Goal: Navigation & Orientation: Go to known website

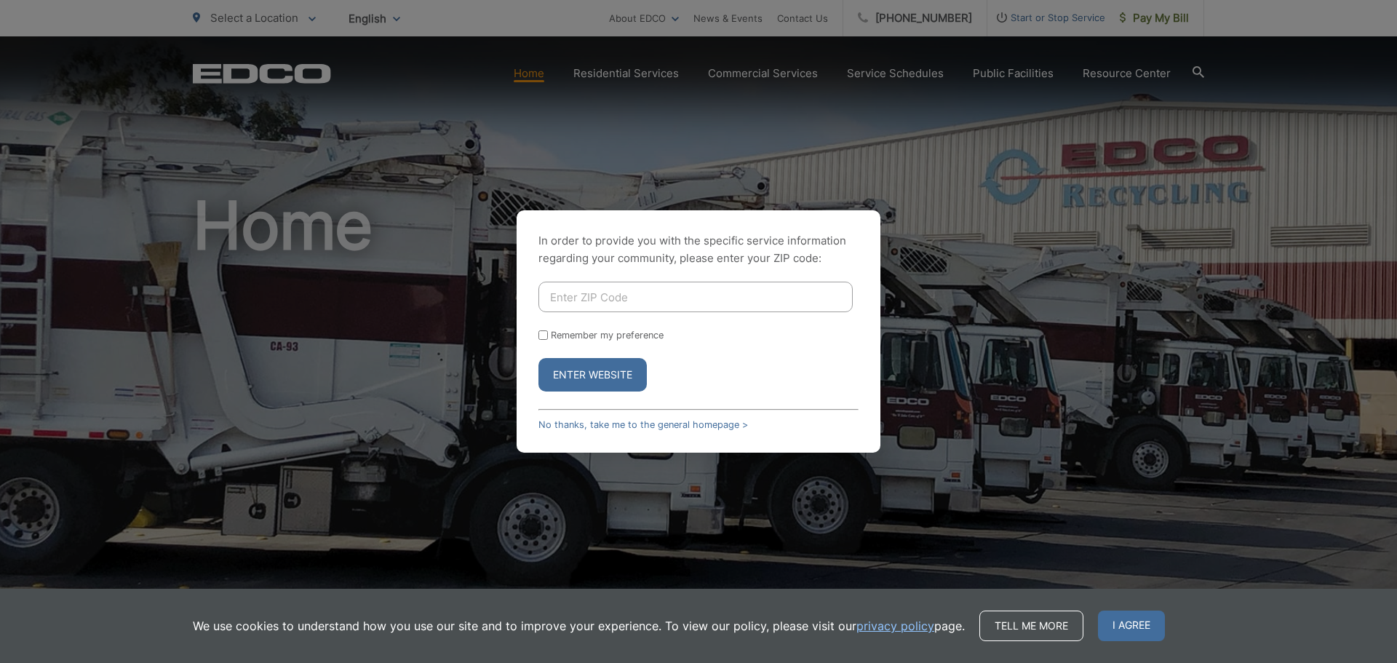
click at [712, 295] on input "Enter ZIP Code" at bounding box center [695, 297] width 314 height 31
type input "90638"
click at [630, 372] on button "Enter Website" at bounding box center [592, 374] width 108 height 33
click at [621, 310] on input "Enter ZIP Code" at bounding box center [695, 297] width 314 height 31
click at [611, 373] on button "Enter Website" at bounding box center [592, 374] width 108 height 33
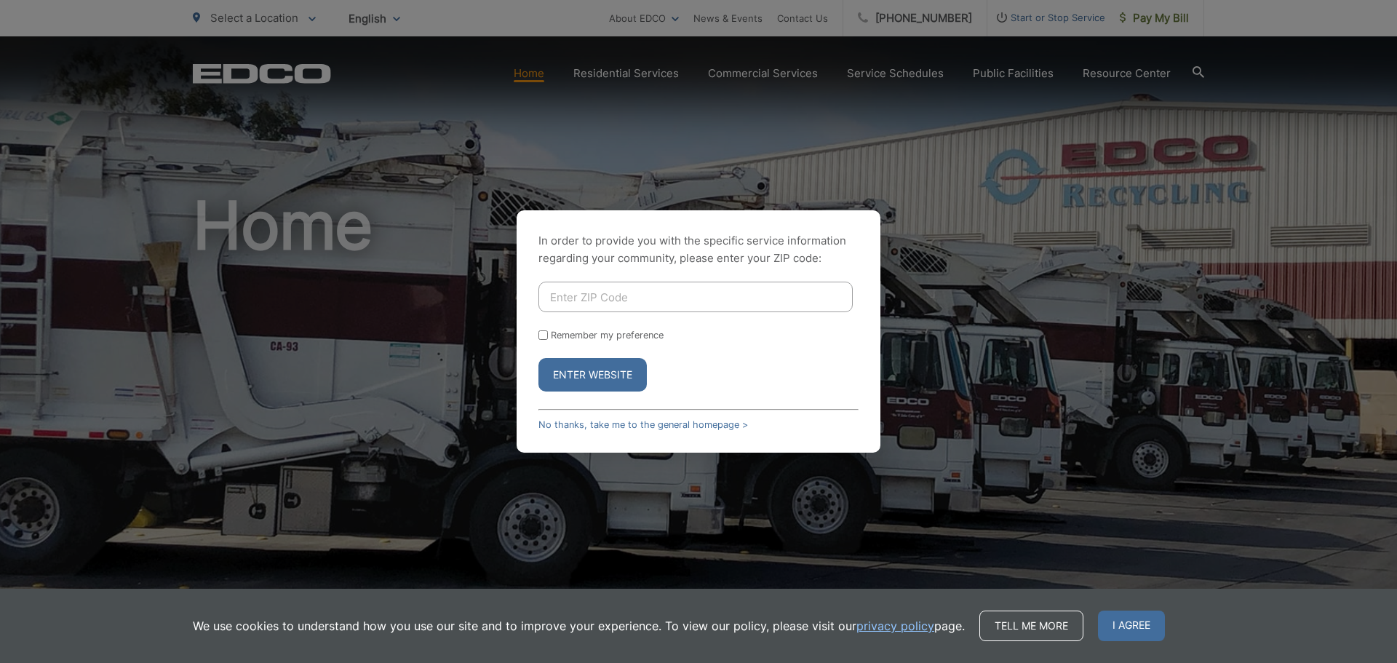
click at [622, 296] on input "Enter ZIP Code" at bounding box center [695, 297] width 314 height 31
click at [613, 375] on button "Enter Website" at bounding box center [592, 374] width 108 height 33
click at [629, 293] on input "Enter ZIP Code" at bounding box center [695, 297] width 314 height 31
type input "90638"
click at [635, 376] on button "Enter Website" at bounding box center [592, 374] width 108 height 33
